Goal: Check status: Check status

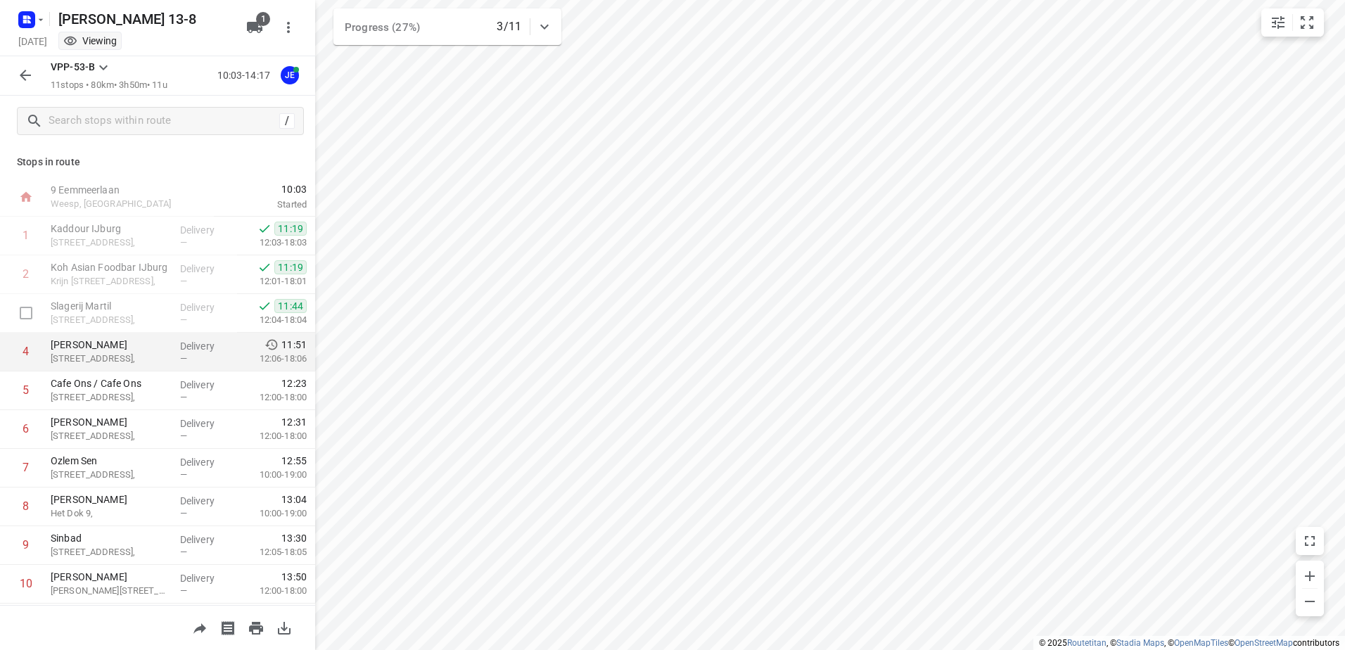
scroll to position [76, 0]
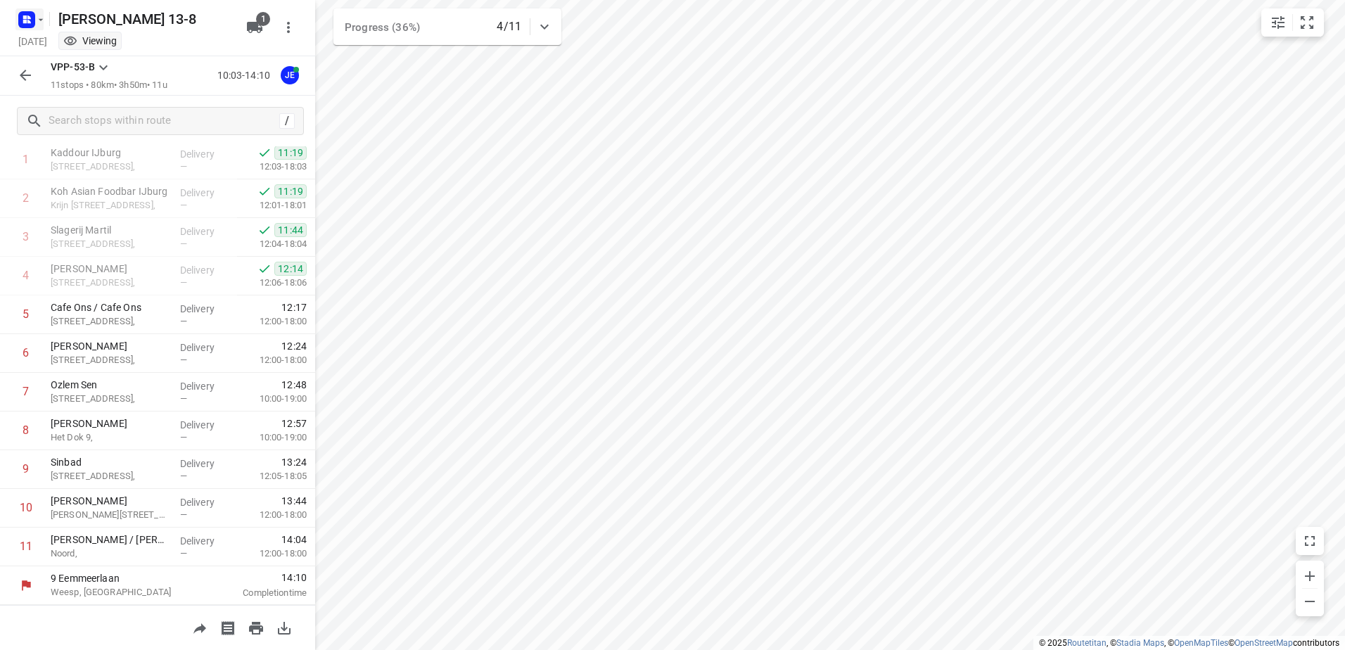
click at [44, 24] on icon "button" at bounding box center [40, 19] width 11 height 11
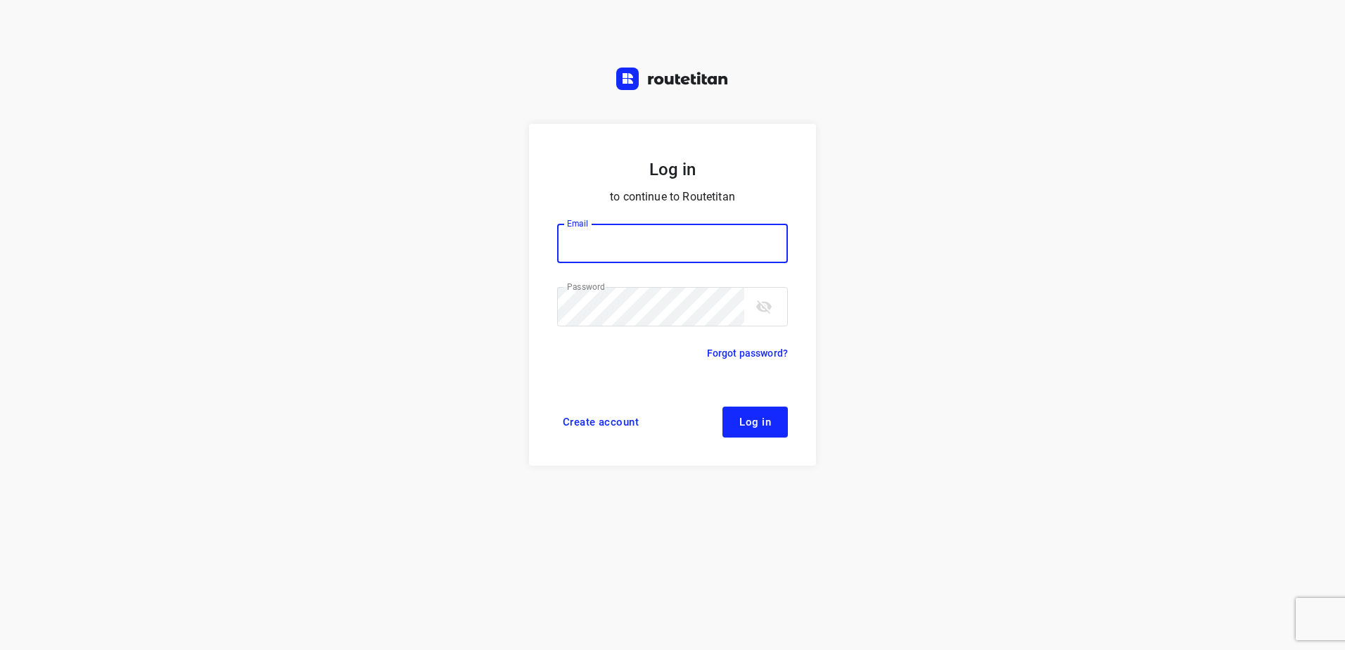
type input "[EMAIL_ADDRESS][DOMAIN_NAME]"
click at [756, 424] on span "Log in" at bounding box center [755, 421] width 32 height 11
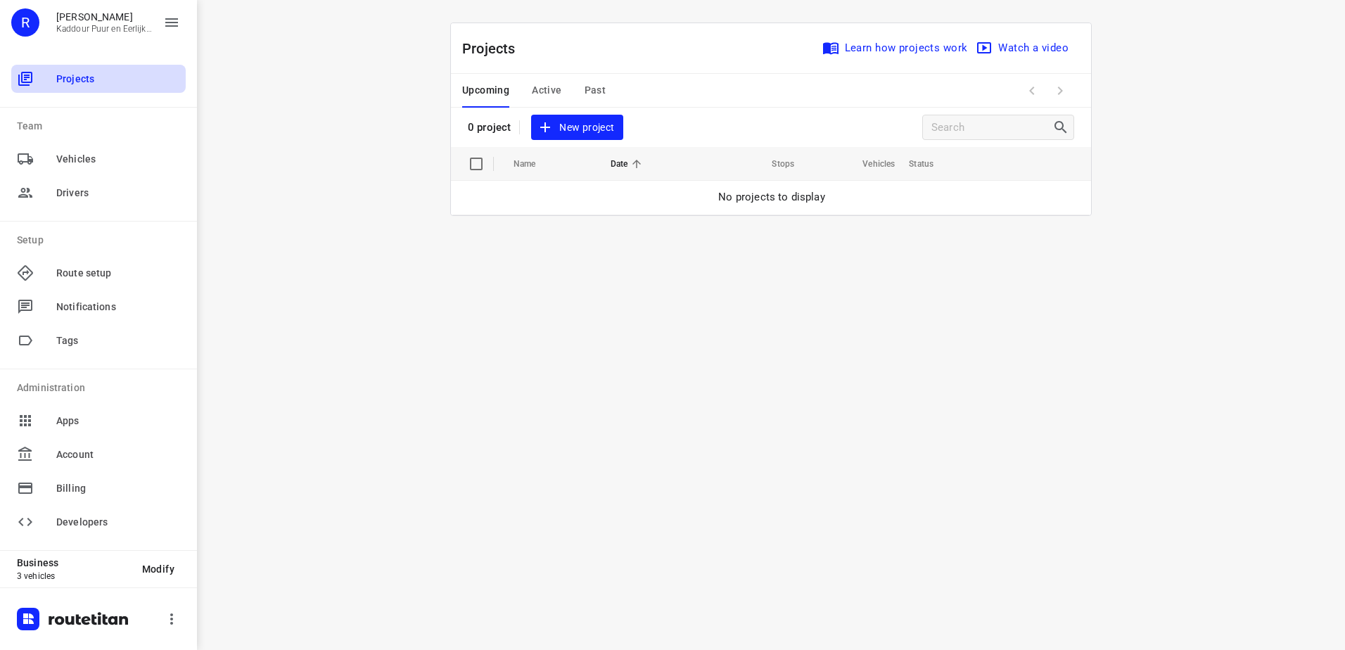
click at [103, 84] on span "Projects" at bounding box center [118, 79] width 124 height 15
click at [527, 89] on div "Upcoming Active Past" at bounding box center [545, 91] width 166 height 34
click at [542, 89] on span "Active" at bounding box center [547, 91] width 30 height 18
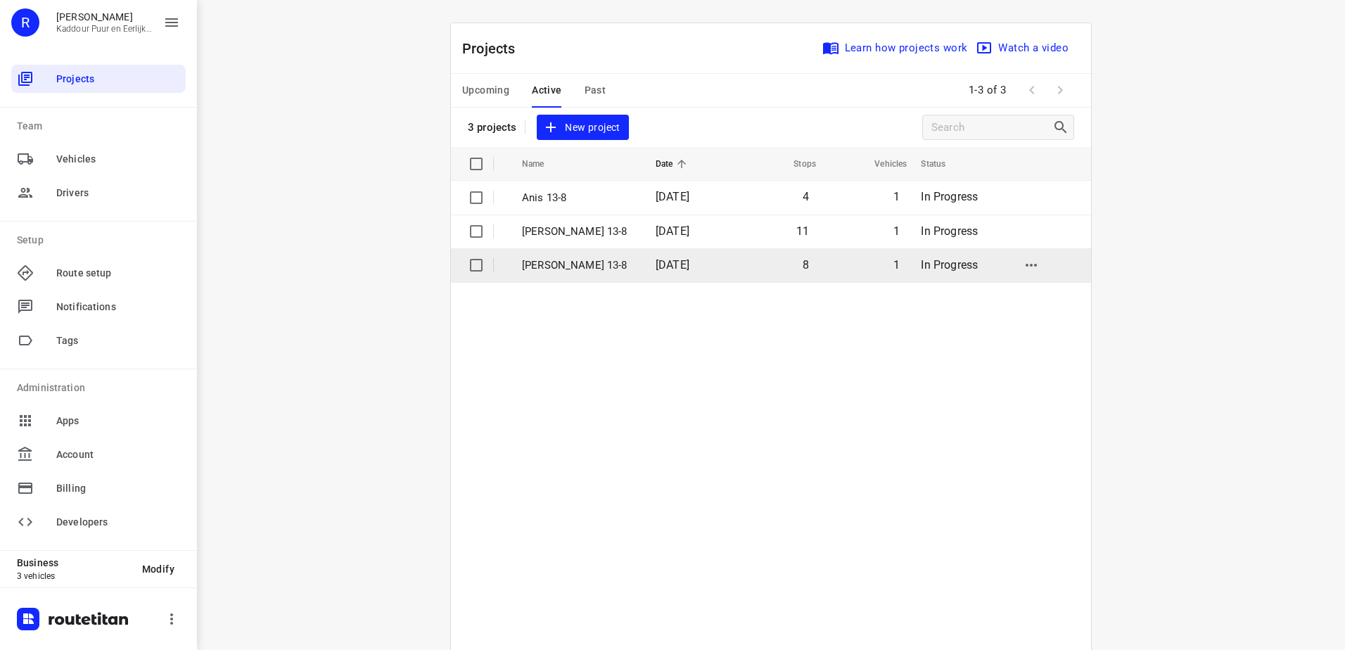
click at [558, 271] on p "Anwar 13-8" at bounding box center [578, 265] width 113 height 16
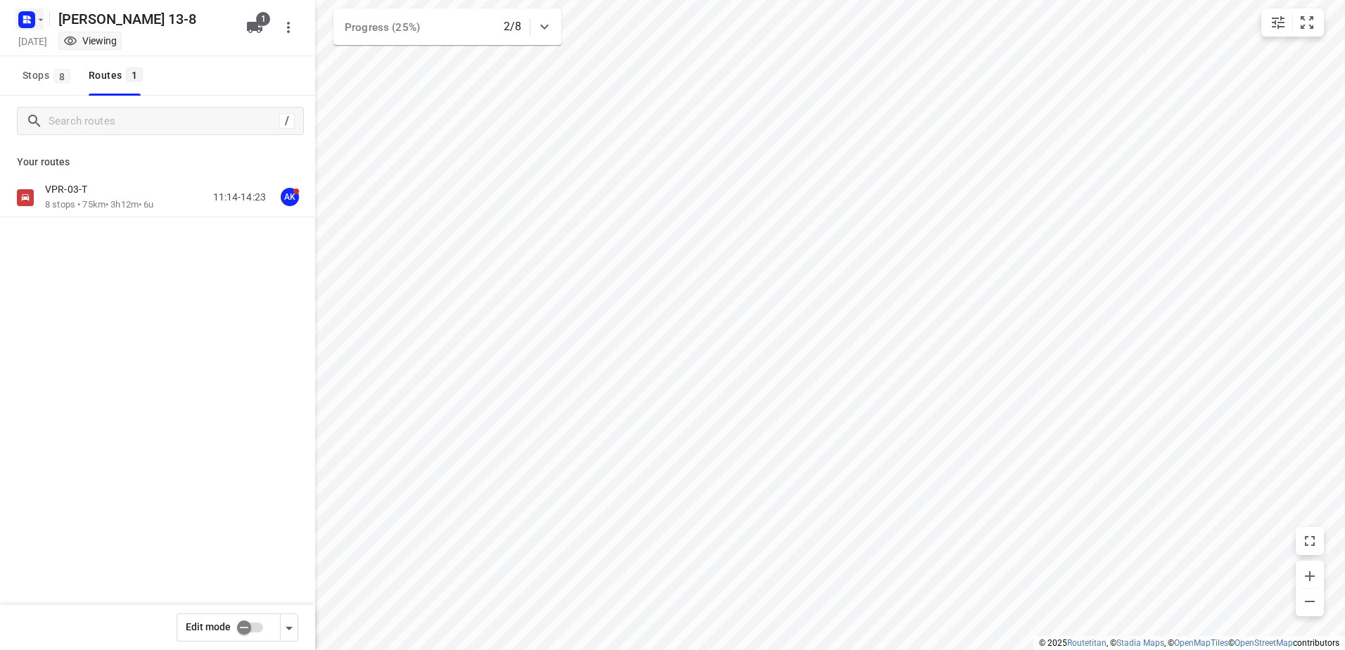
click at [39, 22] on icon "button" at bounding box center [40, 19] width 11 height 11
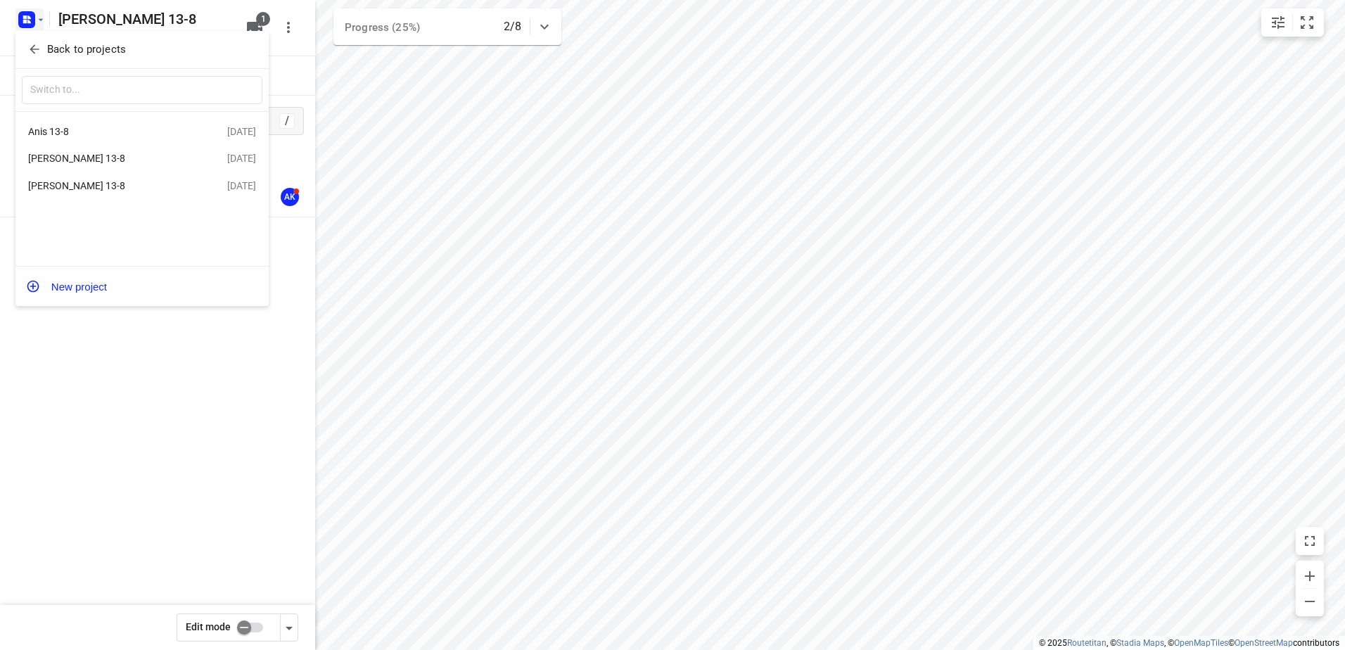
click at [65, 128] on div "Anis 13-8" at bounding box center [109, 131] width 162 height 11
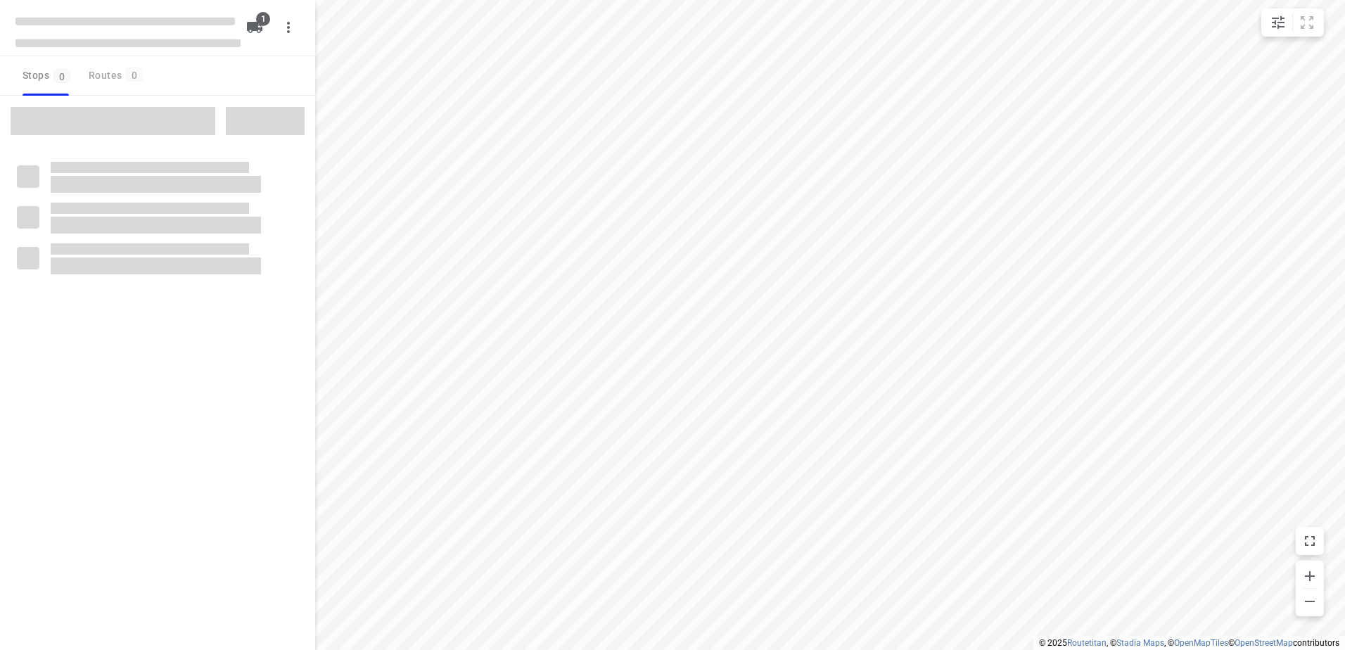
type input "distance"
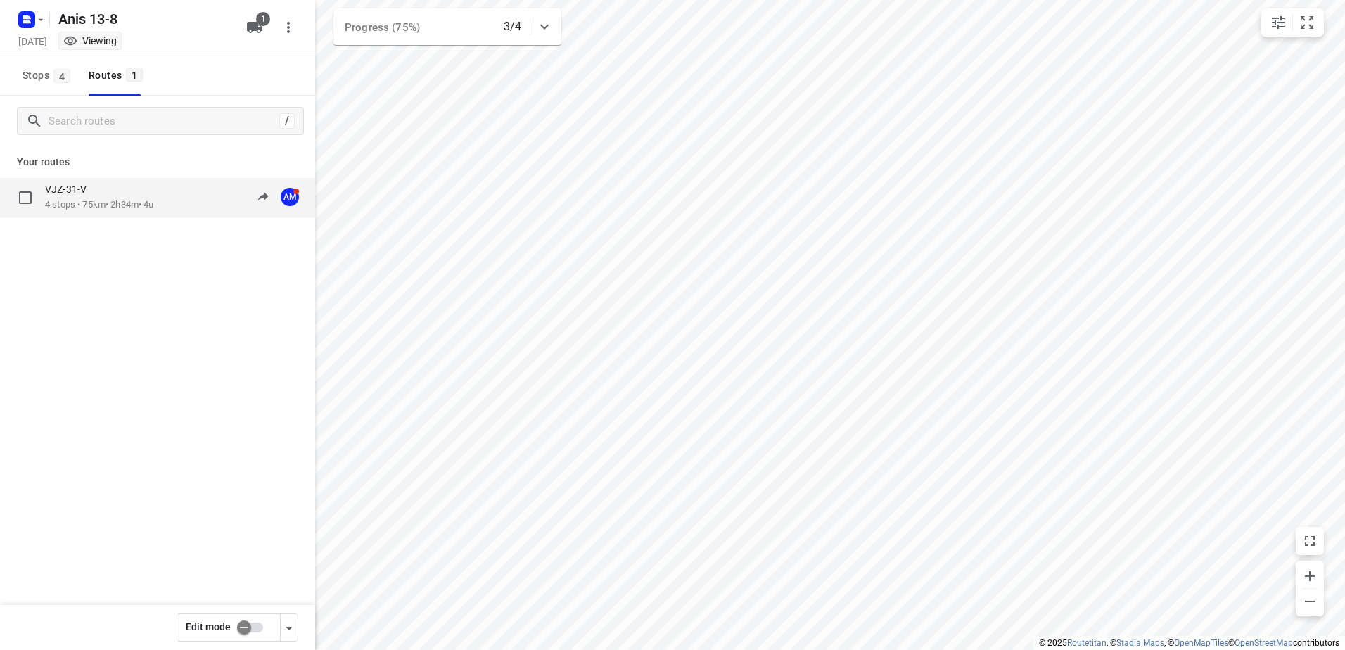
click at [96, 202] on p "4 stops • 75km • 2h34m • 4u" at bounding box center [99, 204] width 109 height 13
